Goal: Find specific page/section: Find specific page/section

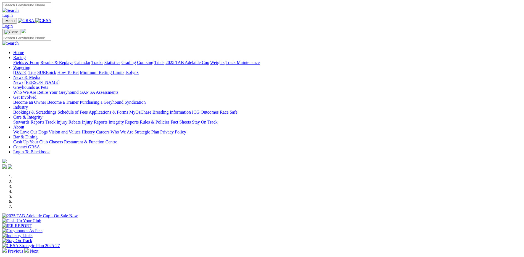
scroll to position [110, 0]
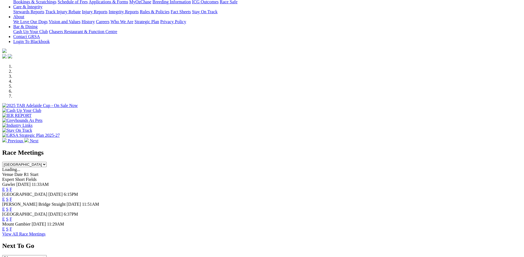
click at [12, 217] on link "F" at bounding box center [11, 219] width 2 height 5
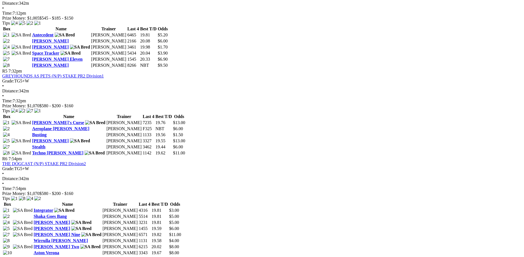
scroll to position [635, 0]
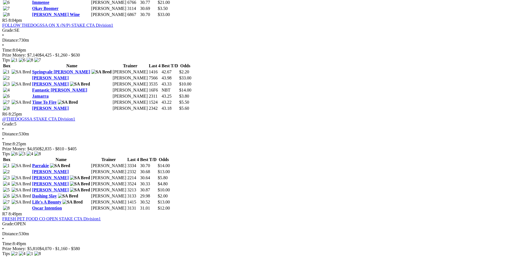
scroll to position [497, 0]
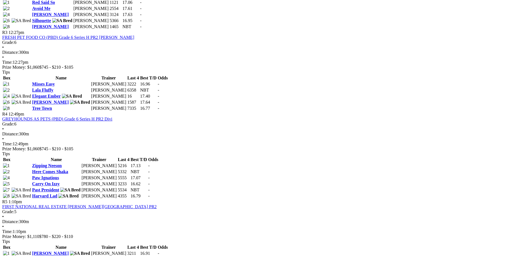
scroll to position [414, 0]
